Goal: Entertainment & Leisure: Consume media (video, audio)

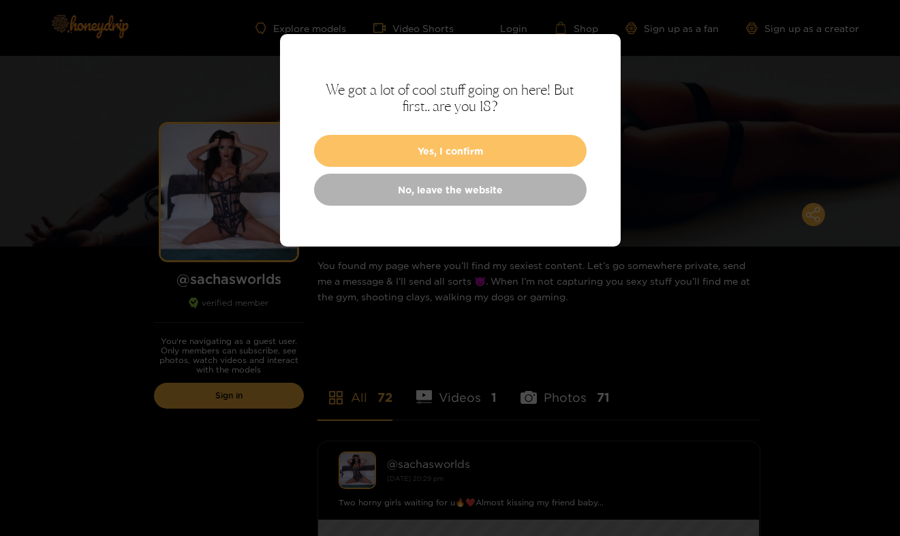
click at [431, 159] on button "Yes, I confirm" at bounding box center [450, 151] width 273 height 32
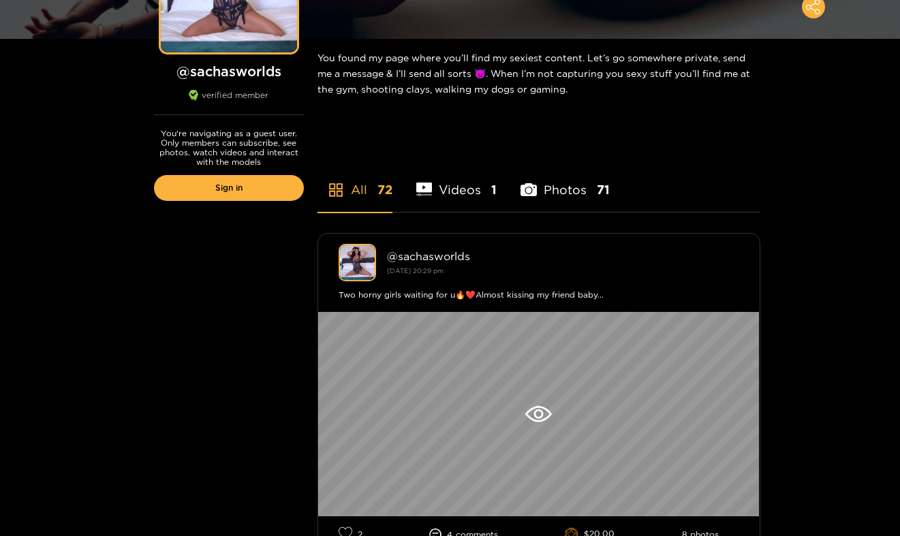
scroll to position [258, 1]
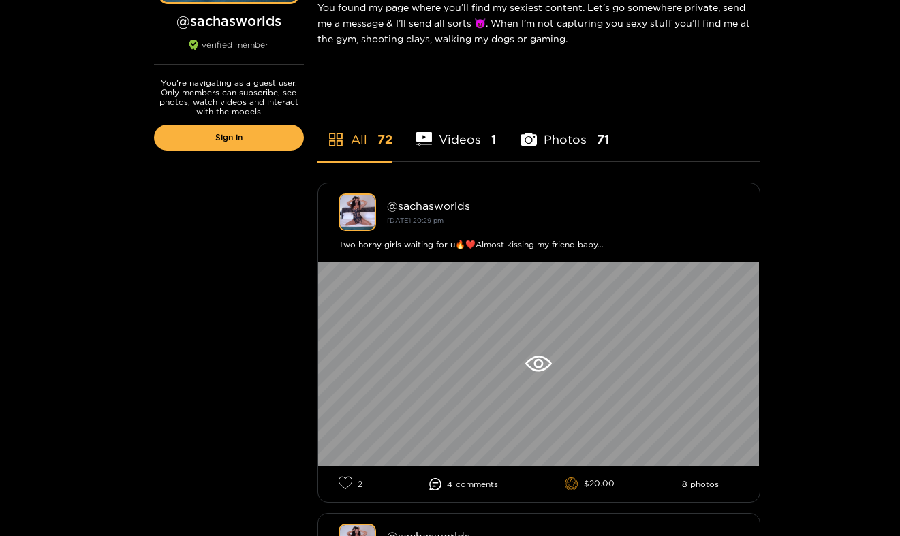
click at [459, 143] on li "Videos 1" at bounding box center [456, 130] width 81 height 61
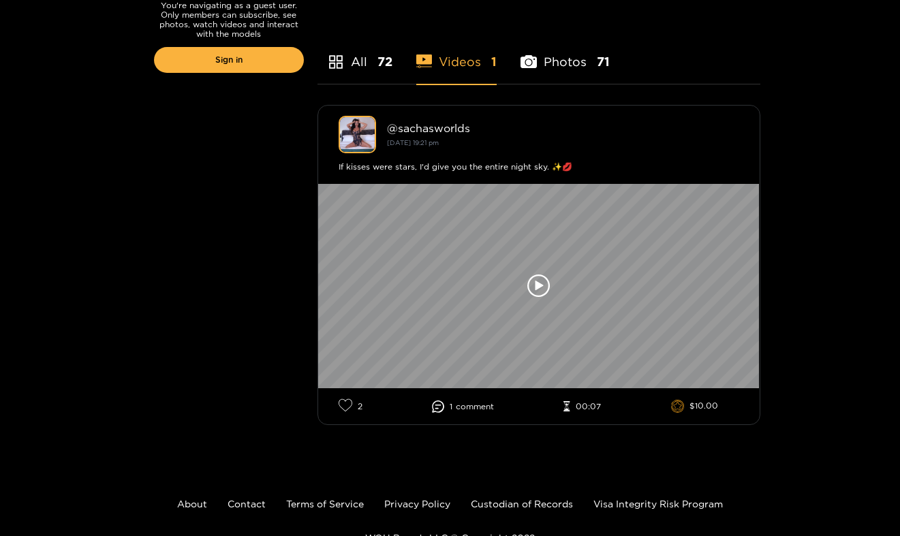
scroll to position [336, 0]
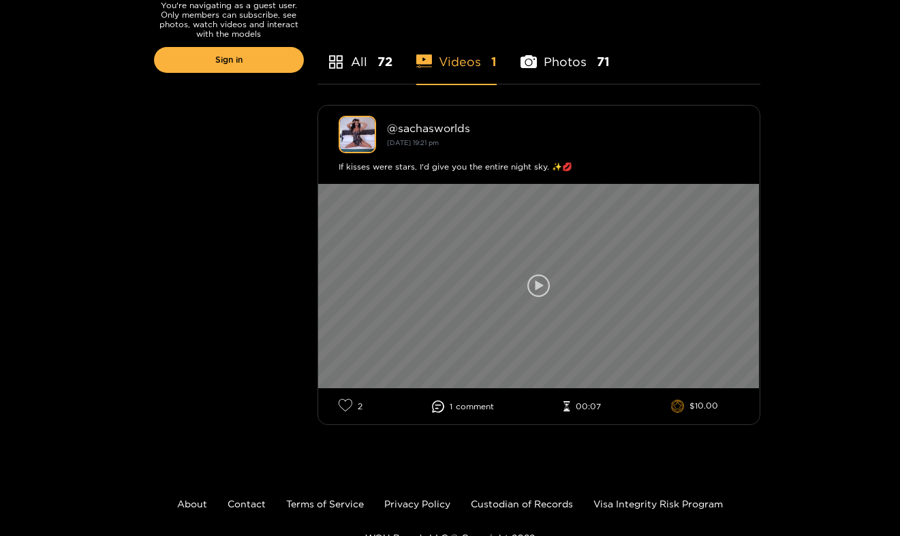
click at [540, 283] on icon at bounding box center [538, 286] width 23 height 23
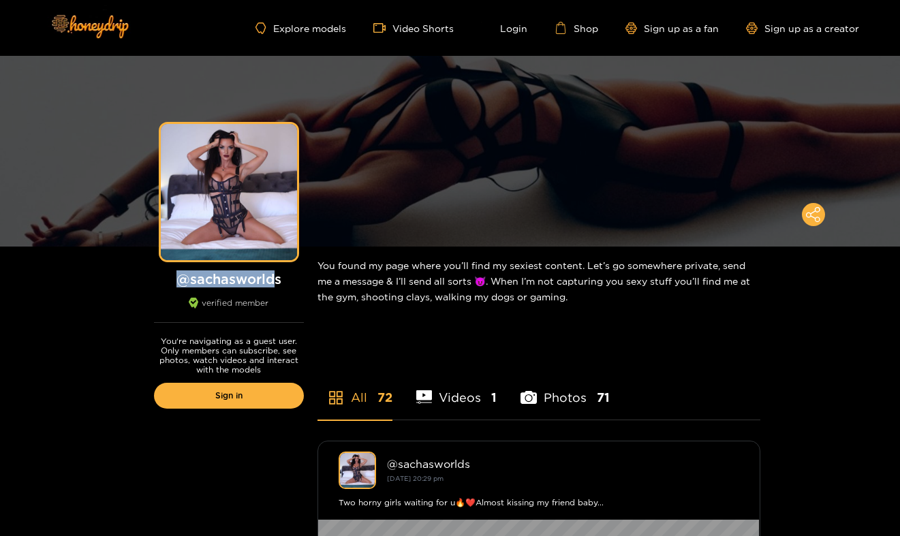
drag, startPoint x: 176, startPoint y: 281, endPoint x: 273, endPoint y: 283, distance: 96.1
click at [273, 283] on h1 "@ sachasworlds" at bounding box center [229, 278] width 150 height 17
drag, startPoint x: 280, startPoint y: 285, endPoint x: 172, endPoint y: 273, distance: 108.9
click at [172, 273] on h1 "@ sachasworlds" at bounding box center [229, 278] width 150 height 17
copy h1 "@ sachasworlds"
